Goal: Task Accomplishment & Management: Use online tool/utility

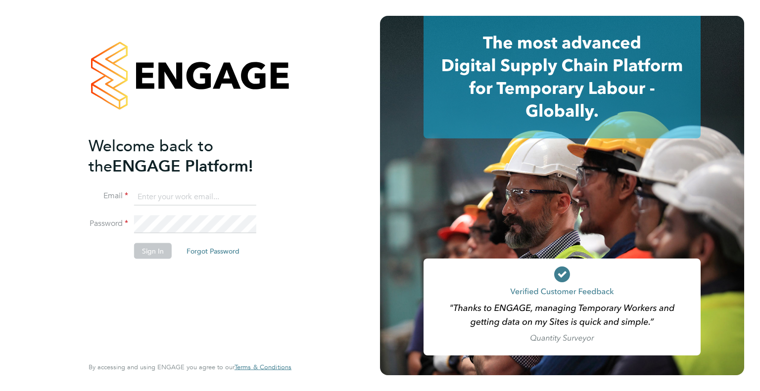
type input "gallen@shepherdsfriendly.co.uk"
click at [150, 251] on button "Sign In" at bounding box center [153, 251] width 38 height 16
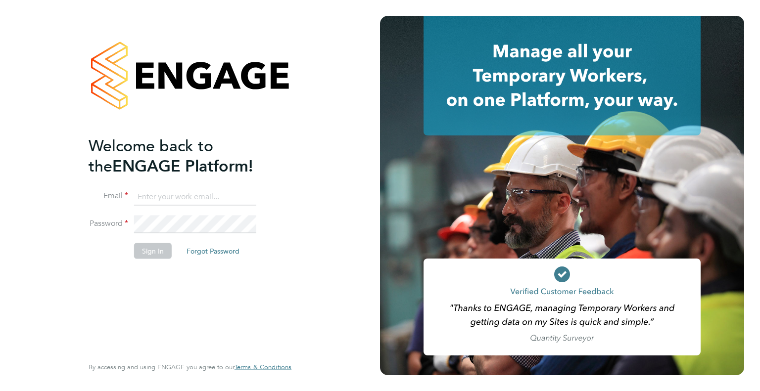
type input "[EMAIL_ADDRESS][DOMAIN_NAME]"
click at [144, 246] on button "Sign In" at bounding box center [153, 251] width 38 height 16
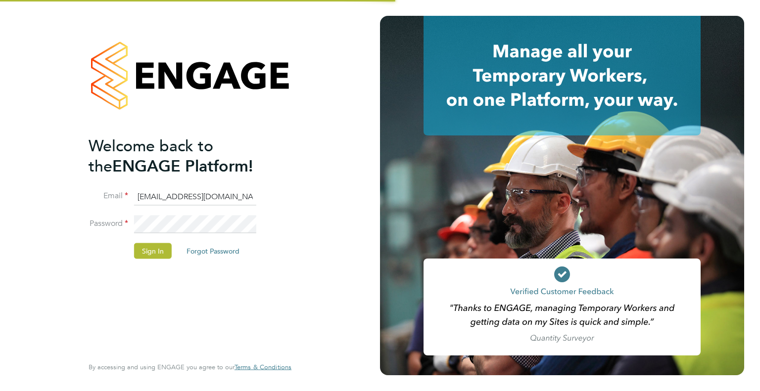
click at [438, 130] on app-barbie "Welcome back to the ENGAGE Platform! Email gallen@shepherdsfriendly.co.uk Passw…" at bounding box center [380, 195] width 760 height 391
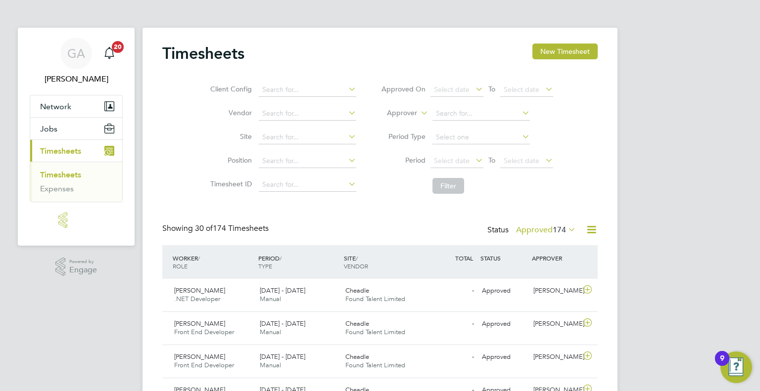
click at [525, 230] on label "Approved 174" at bounding box center [546, 230] width 60 height 10
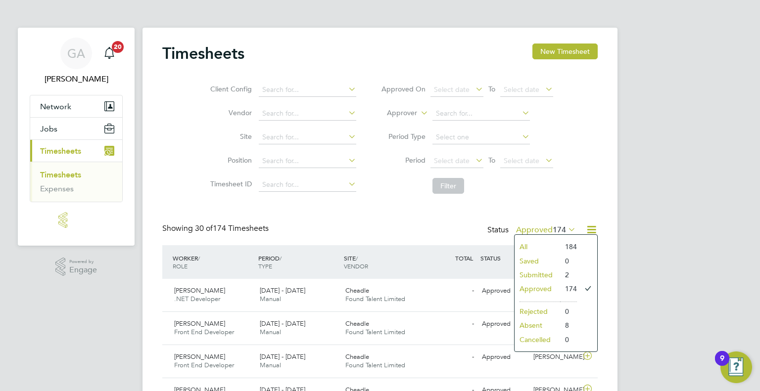
click at [527, 276] on li "Submitted" at bounding box center [538, 275] width 46 height 14
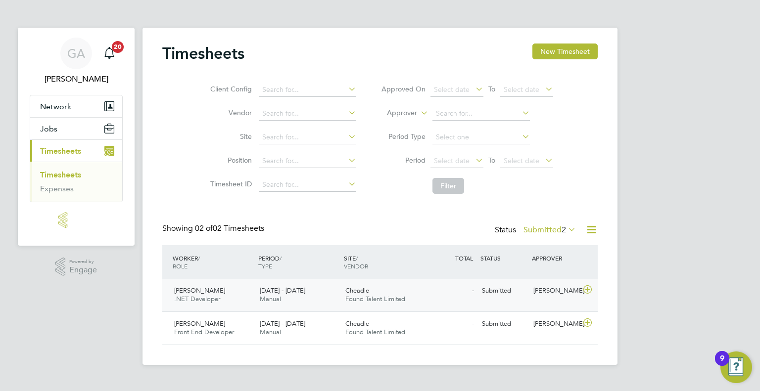
click at [589, 291] on icon at bounding box center [587, 290] width 12 height 8
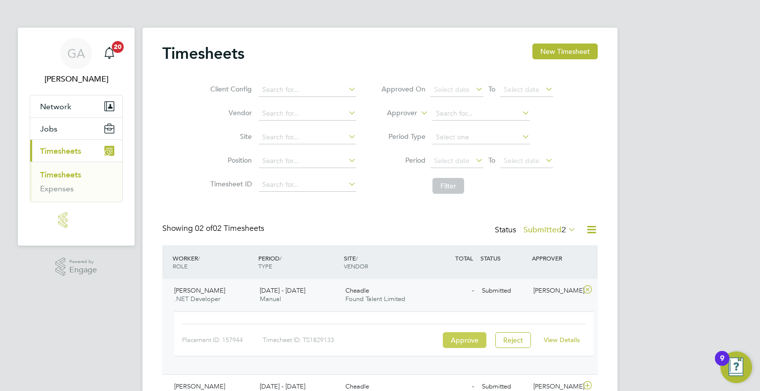
click at [471, 342] on button "Approve" at bounding box center [465, 341] width 44 height 16
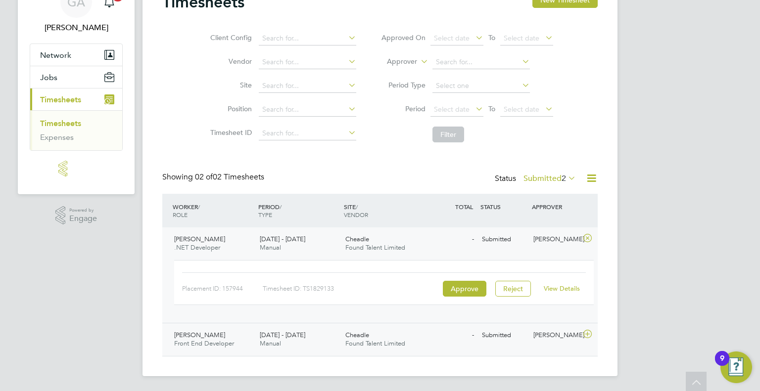
click at [582, 338] on icon at bounding box center [587, 335] width 12 height 8
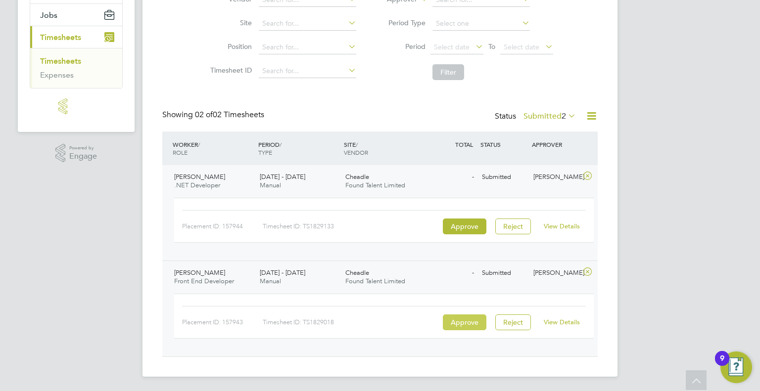
click at [476, 320] on button "Approve" at bounding box center [465, 323] width 44 height 16
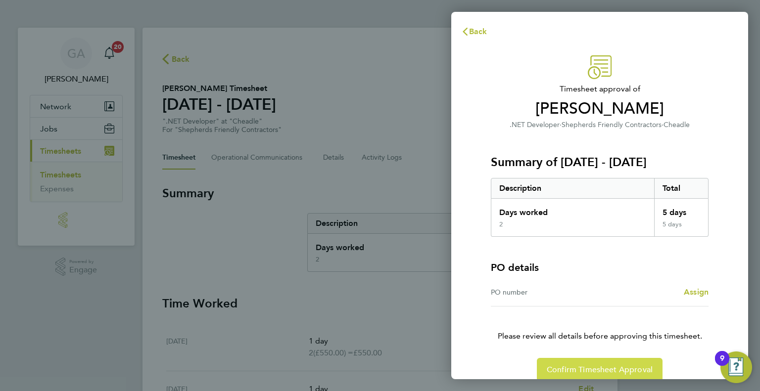
click at [602, 366] on span "Confirm Timesheet Approval" at bounding box center [600, 370] width 106 height 10
click at [606, 372] on span "Confirm Timesheet Approval" at bounding box center [600, 370] width 106 height 10
